Goal: Information Seeking & Learning: Check status

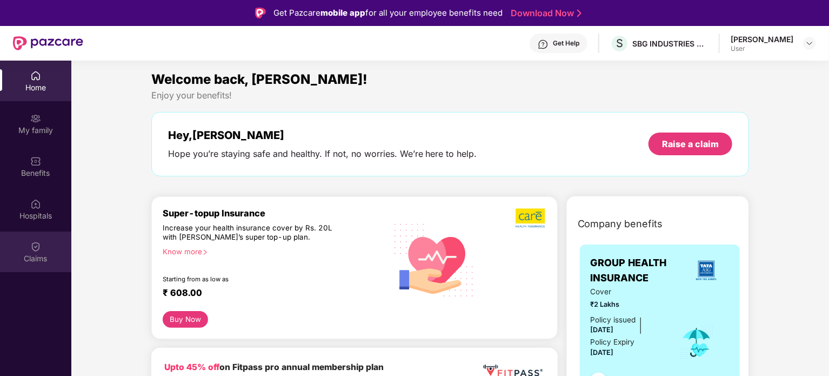
click at [39, 255] on div "Claims" at bounding box center [35, 258] width 71 height 11
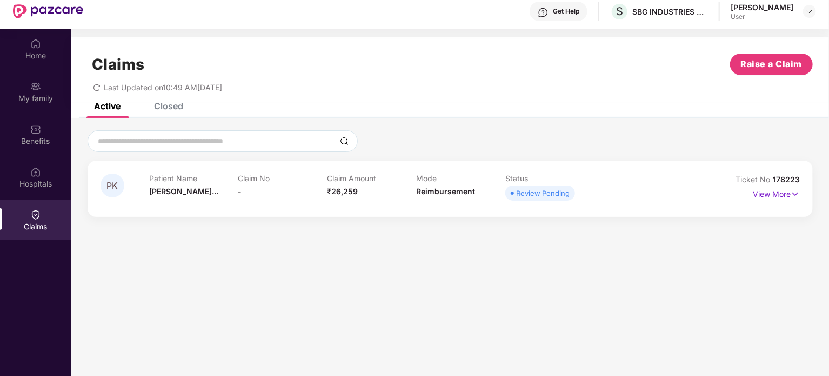
scroll to position [32, 0]
click at [96, 84] on icon "redo" at bounding box center [97, 86] width 6 height 7
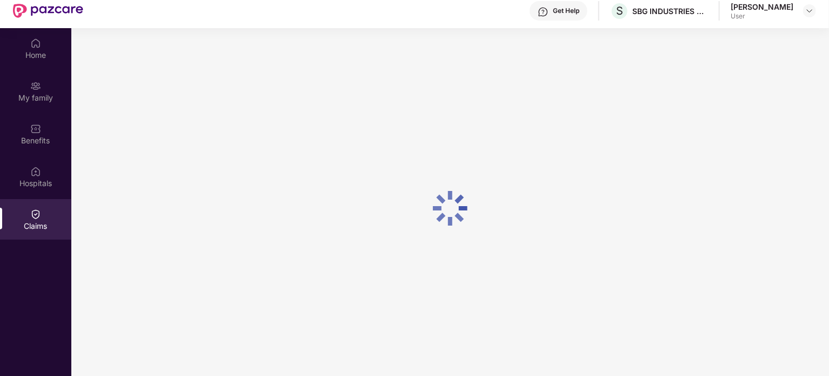
click at [96, 84] on div at bounding box center [450, 208] width 758 height 360
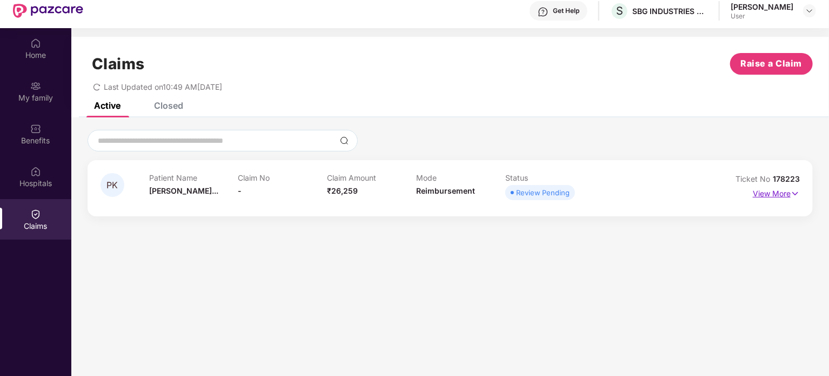
click at [796, 192] on img at bounding box center [795, 194] width 9 height 12
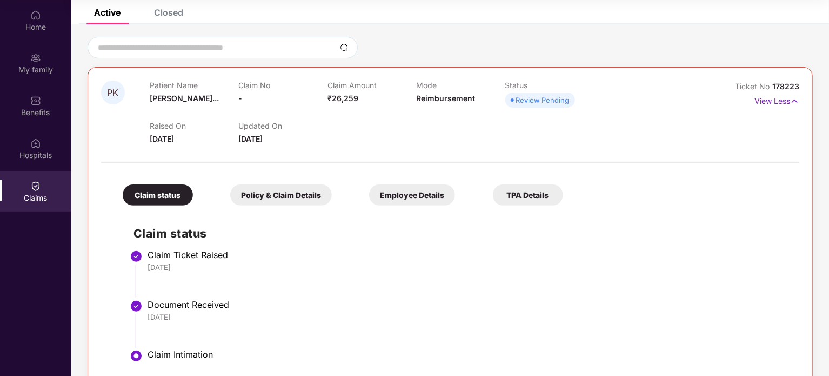
scroll to position [0, 0]
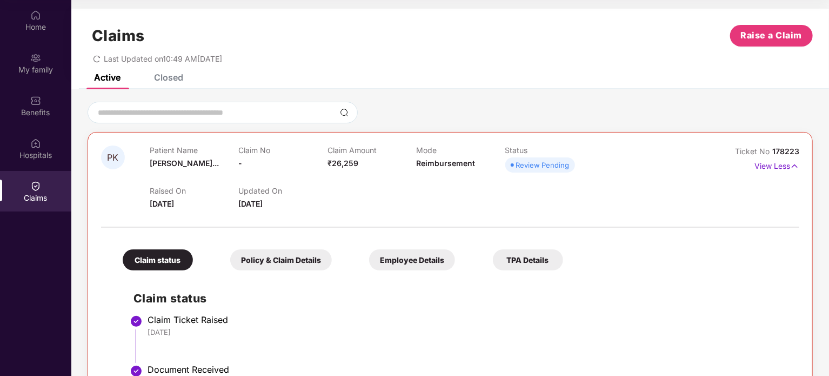
click at [97, 54] on span "redo" at bounding box center [97, 58] width 8 height 9
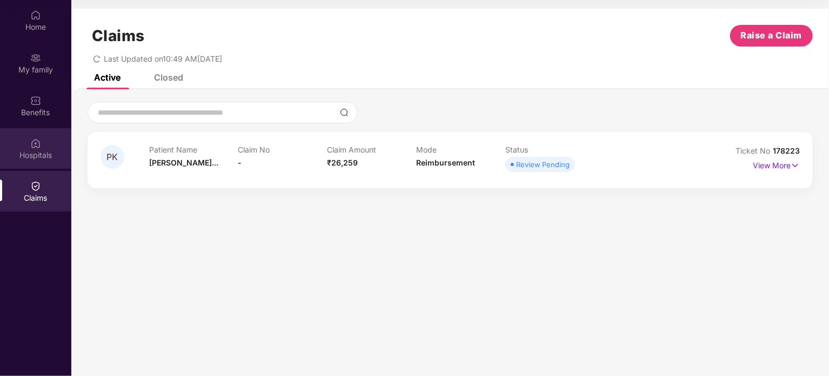
click at [32, 146] on img at bounding box center [35, 143] width 11 height 11
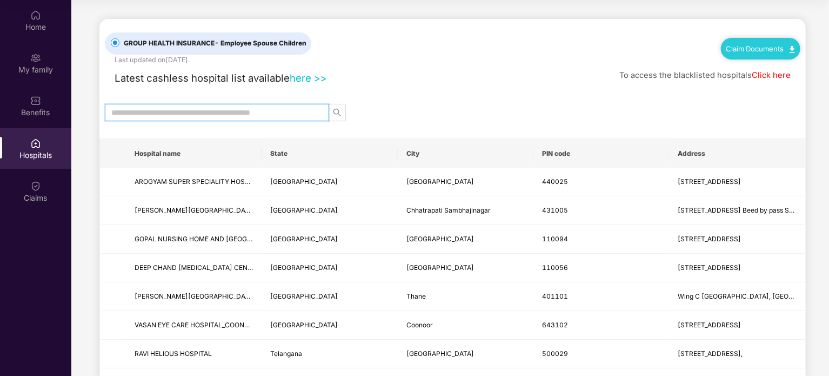
click at [199, 112] on input "text" at bounding box center [212, 113] width 203 height 12
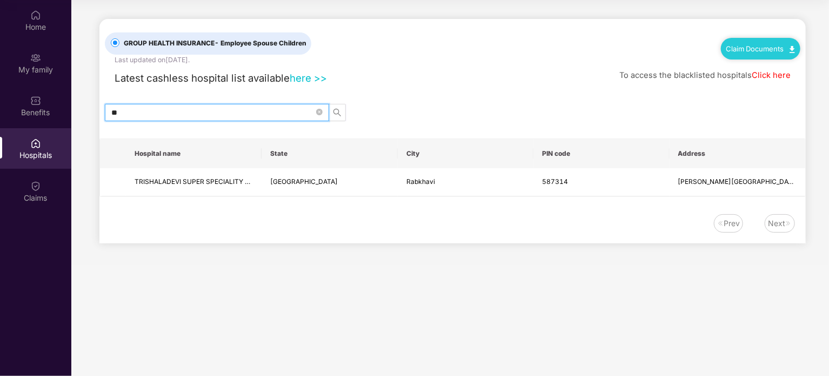
type input "*"
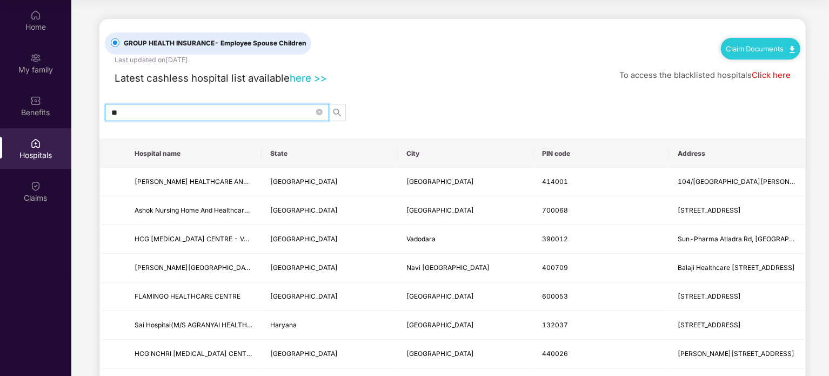
type input "*"
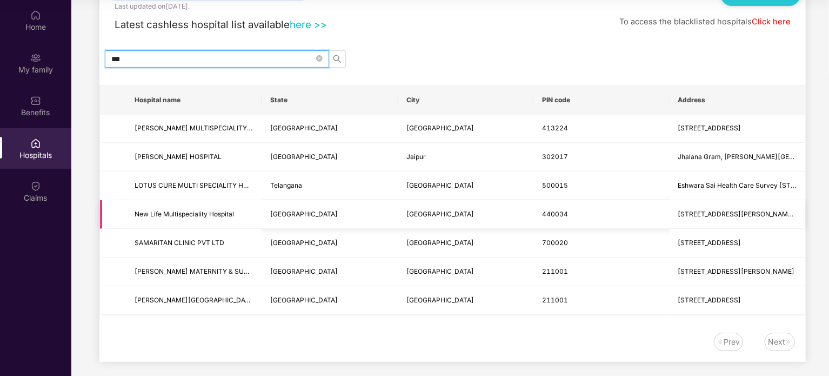
scroll to position [59, 0]
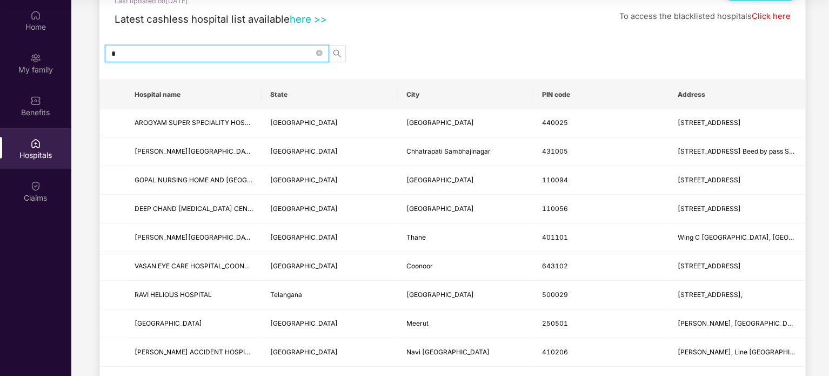
type input "**"
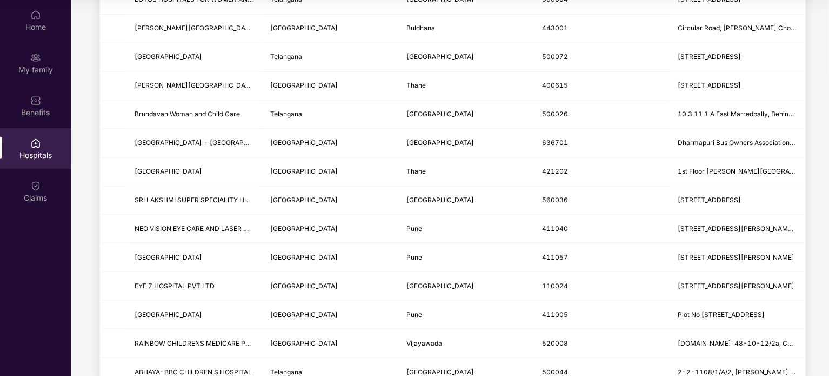
scroll to position [0, 0]
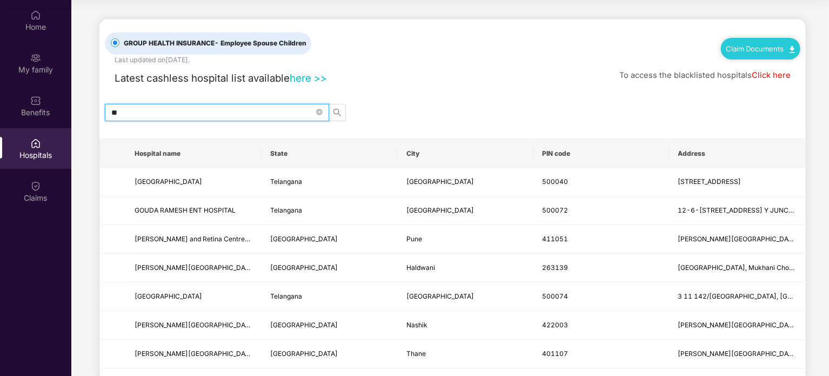
drag, startPoint x: 144, startPoint y: 113, endPoint x: 81, endPoint y: 105, distance: 63.8
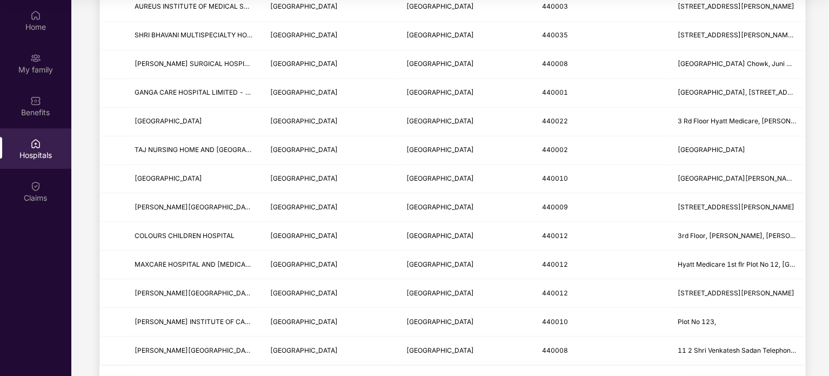
scroll to position [1286, 0]
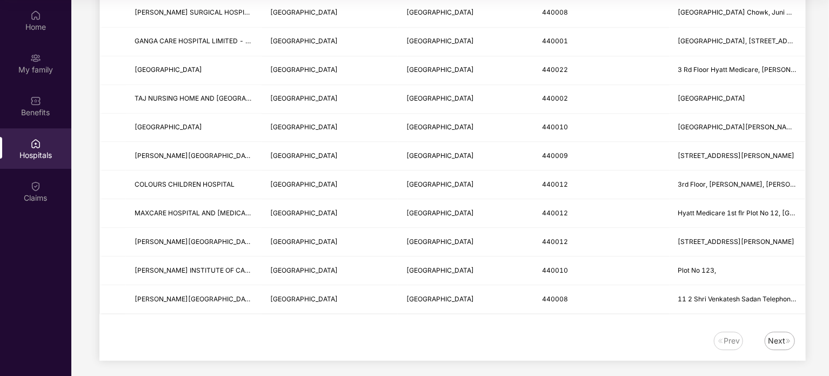
type input "******"
click at [507, 302] on td "[GEOGRAPHIC_DATA]" at bounding box center [466, 299] width 136 height 29
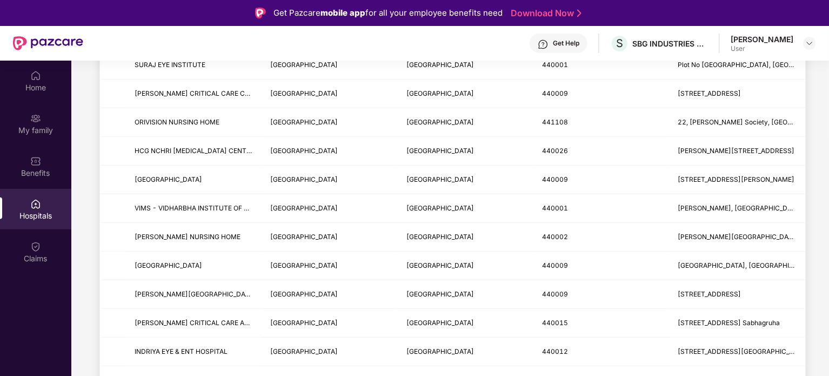
scroll to position [0, 0]
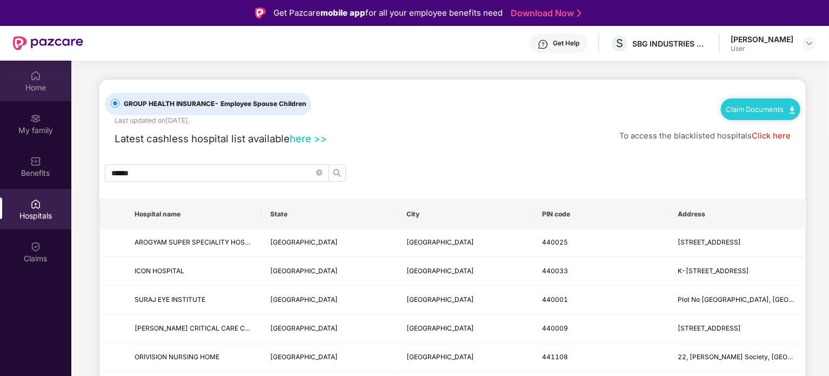
click at [36, 89] on div "Home" at bounding box center [35, 87] width 71 height 11
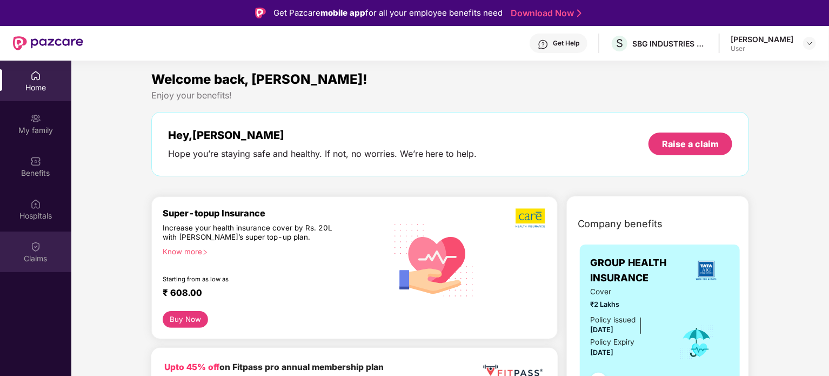
click at [22, 245] on div "Claims" at bounding box center [35, 251] width 71 height 41
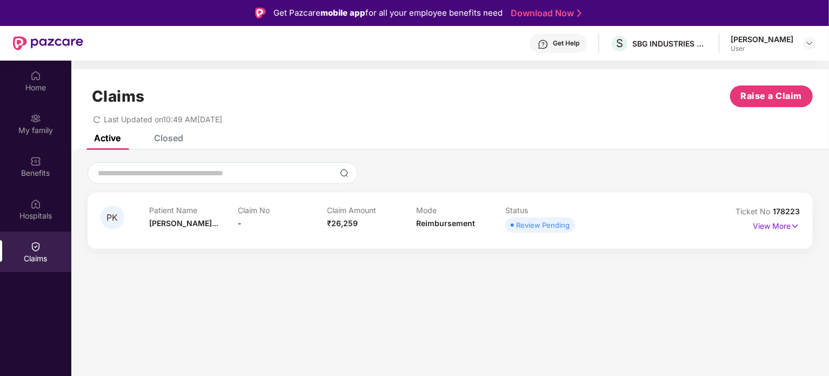
click at [384, 231] on div "Claim Amount ₹26,259" at bounding box center [371, 220] width 89 height 30
click at [94, 118] on icon "redo" at bounding box center [97, 119] width 6 height 7
click at [797, 224] on img at bounding box center [795, 226] width 9 height 12
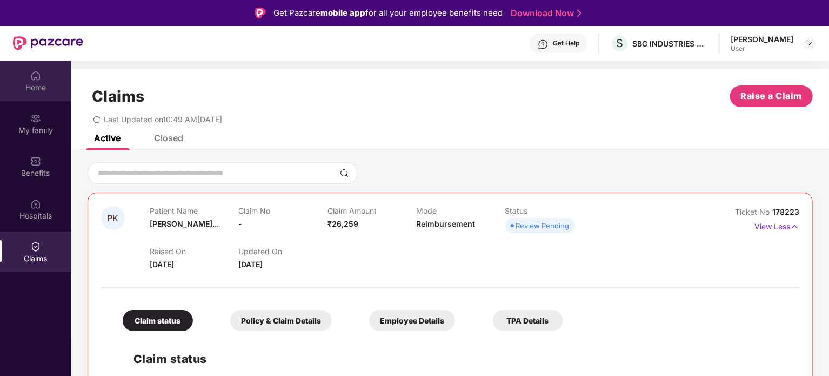
click at [36, 82] on div "Home" at bounding box center [35, 87] width 71 height 11
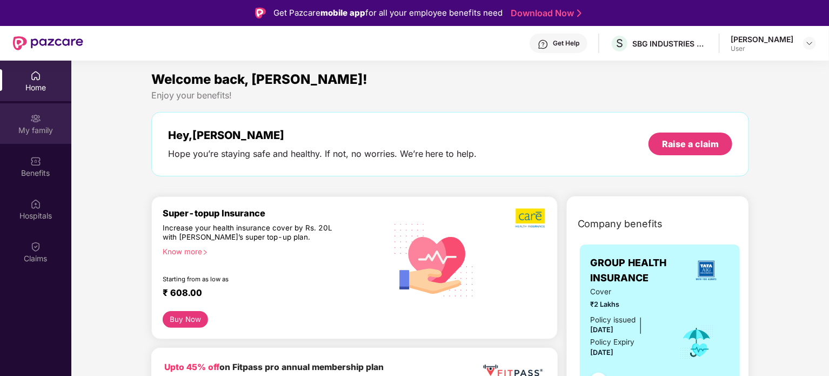
click at [40, 118] on img at bounding box center [35, 118] width 11 height 11
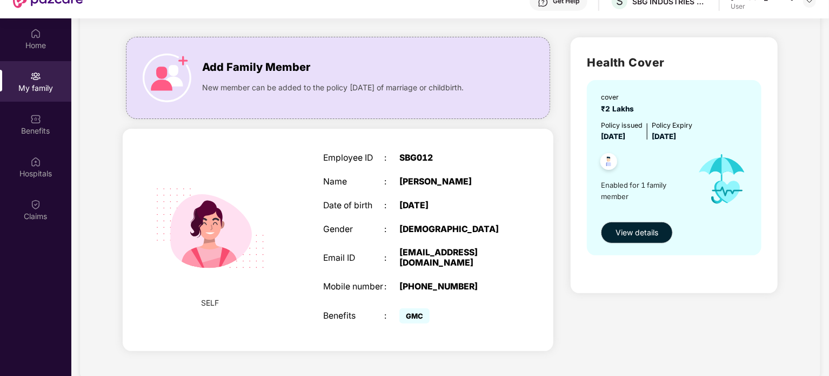
scroll to position [49, 0]
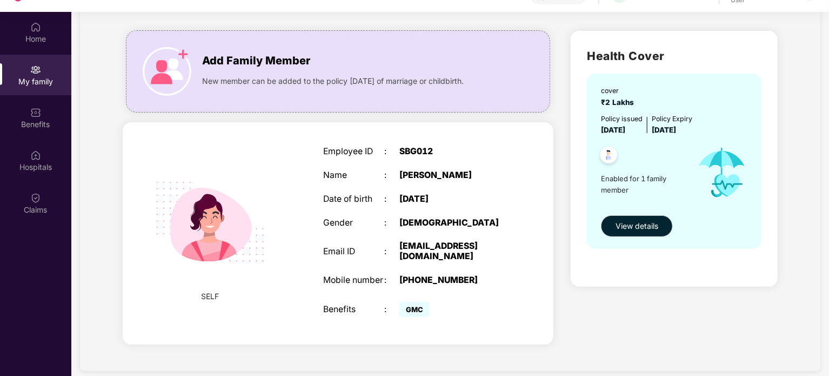
click at [214, 208] on img at bounding box center [210, 221] width 137 height 137
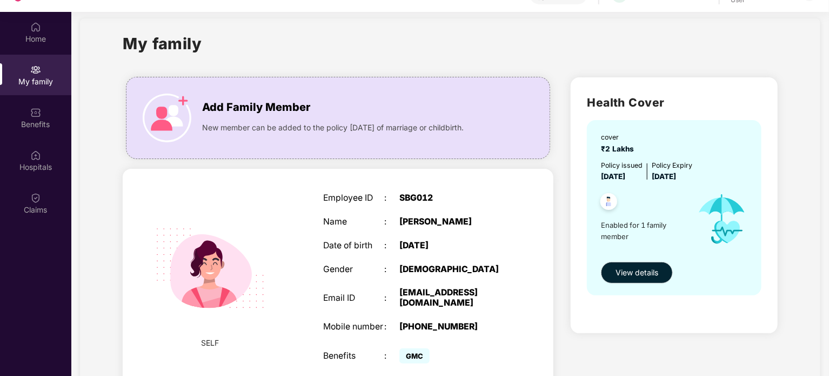
scroll to position [0, 0]
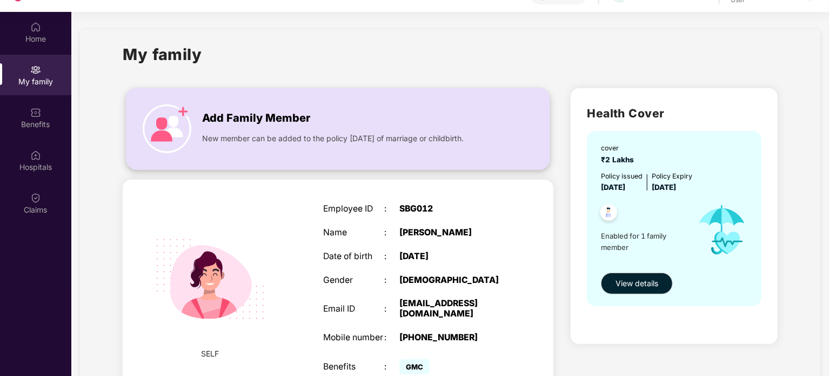
click at [174, 127] on img at bounding box center [167, 128] width 49 height 49
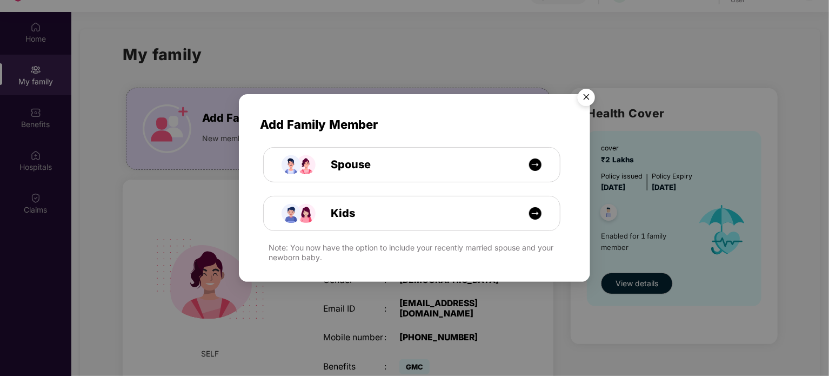
click at [584, 95] on img "Close" at bounding box center [586, 99] width 30 height 30
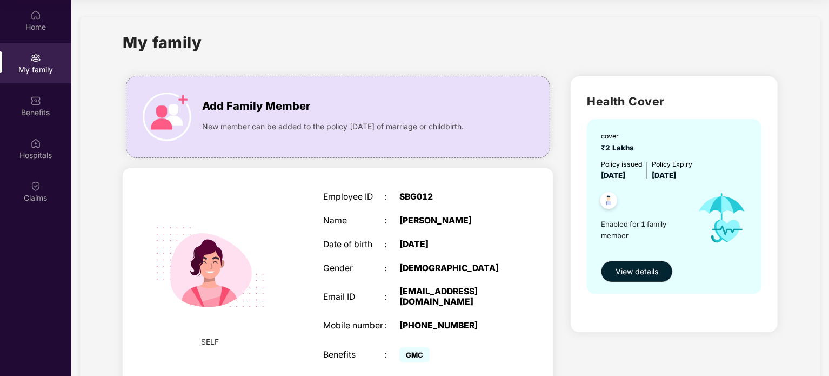
click at [453, 48] on div "My family" at bounding box center [450, 48] width 655 height 37
click at [31, 12] on img at bounding box center [35, 15] width 11 height 11
